Goal: Check status: Check status

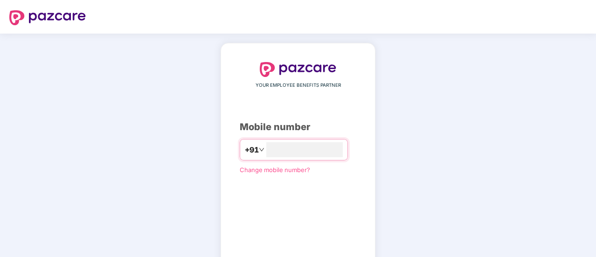
scroll to position [51, 0]
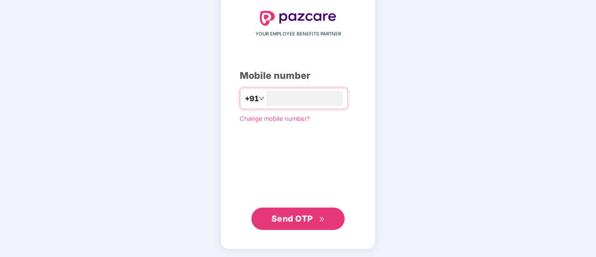
type input "**********"
click at [290, 219] on span "Send OTP" at bounding box center [291, 218] width 41 height 10
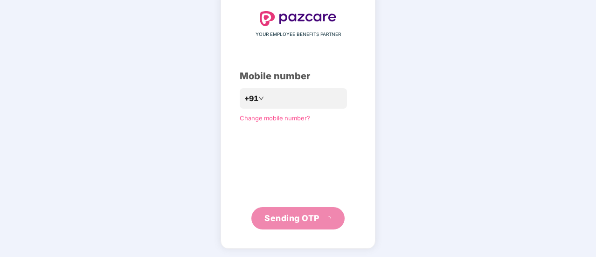
scroll to position [47, 0]
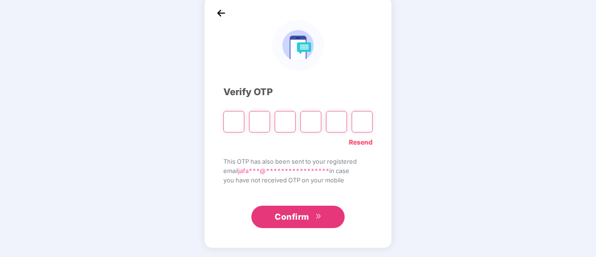
type input "*"
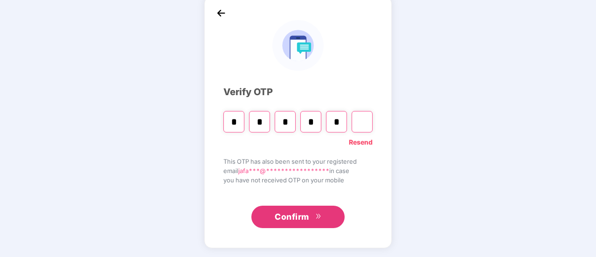
type input "*"
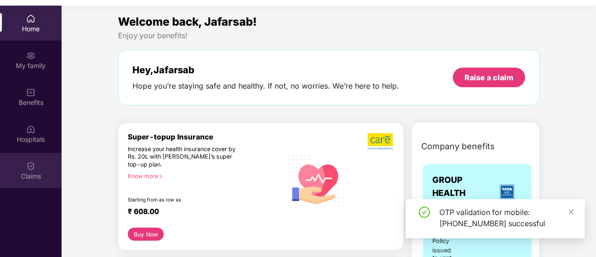
click at [29, 170] on img at bounding box center [30, 165] width 9 height 9
